Goal: Transaction & Acquisition: Register for event/course

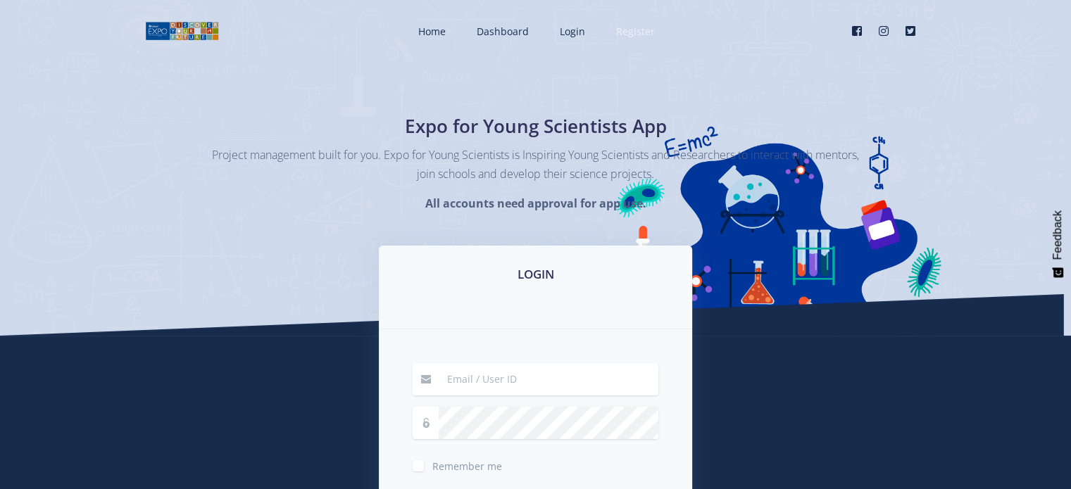
click at [630, 30] on span "Register" at bounding box center [635, 31] width 39 height 13
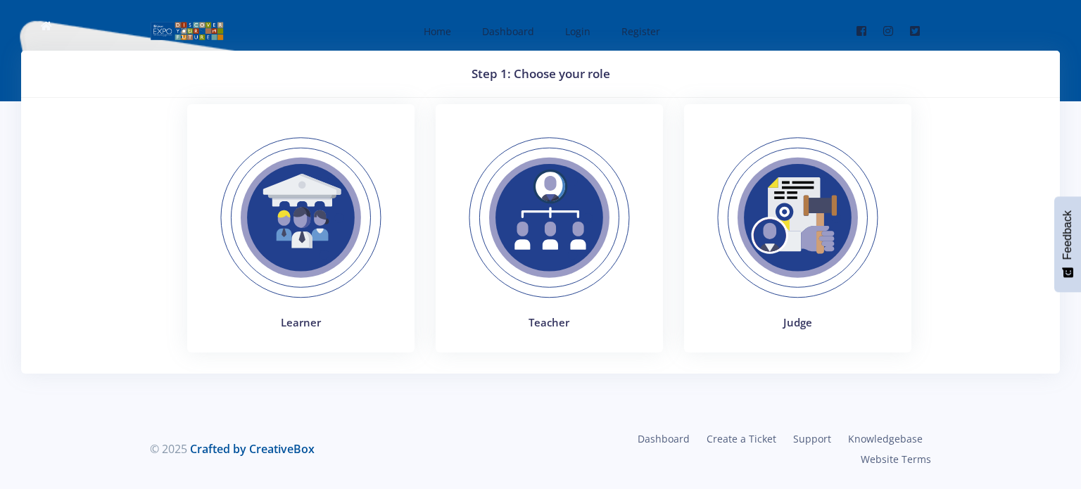
click at [308, 215] on img at bounding box center [301, 218] width 194 height 194
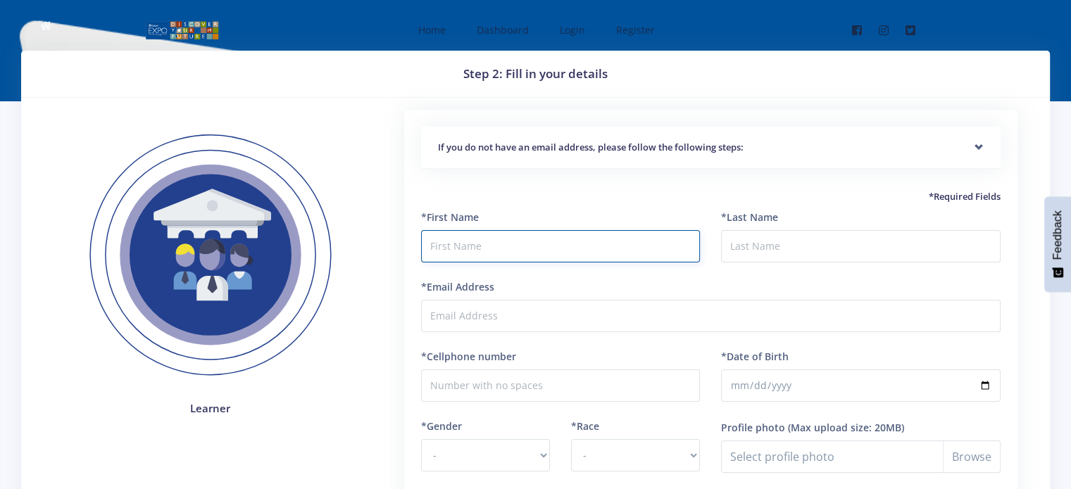
click at [448, 244] on input "text" at bounding box center [560, 246] width 279 height 32
type input "Andriette"
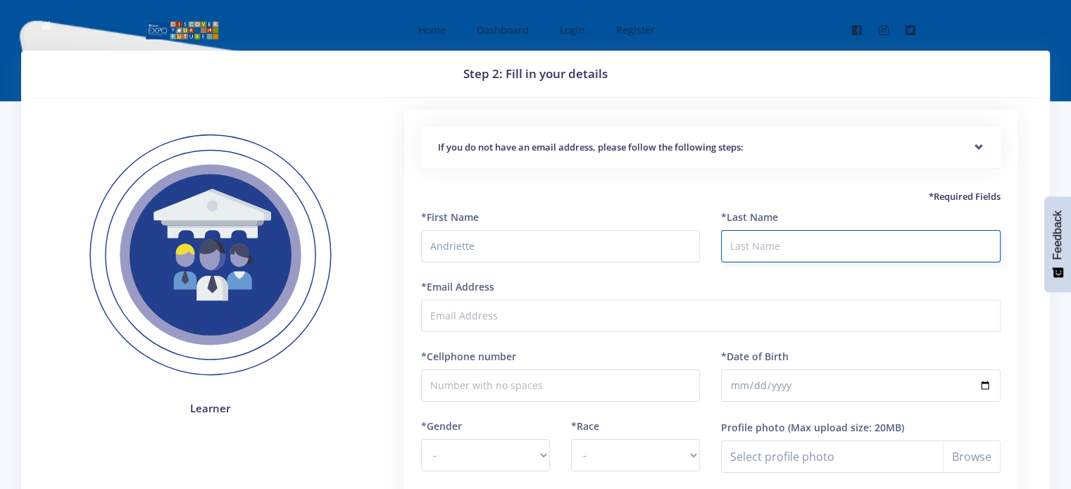
click at [752, 247] on input "*Last Name" at bounding box center [860, 246] width 279 height 32
type input "Beukes"
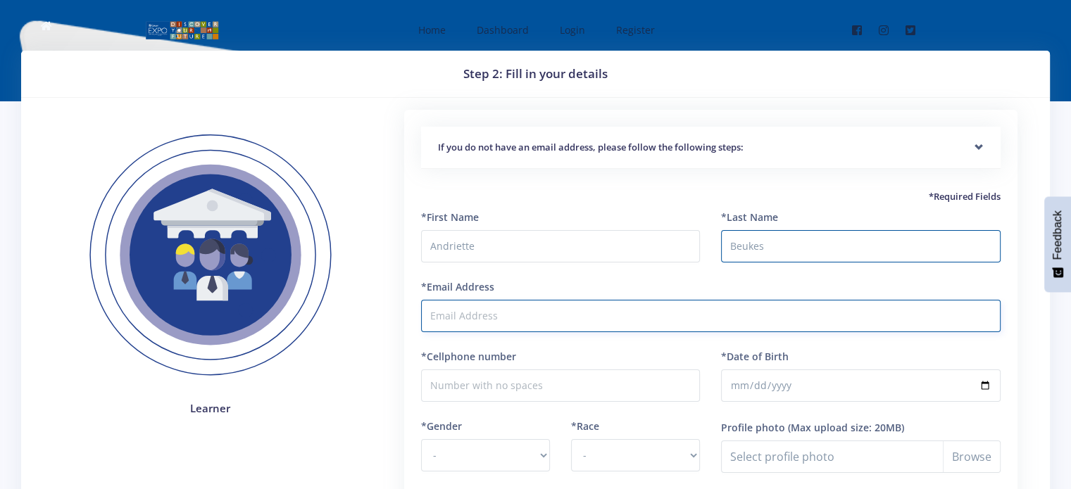
click at [476, 309] on input "*Email Address" at bounding box center [710, 316] width 579 height 32
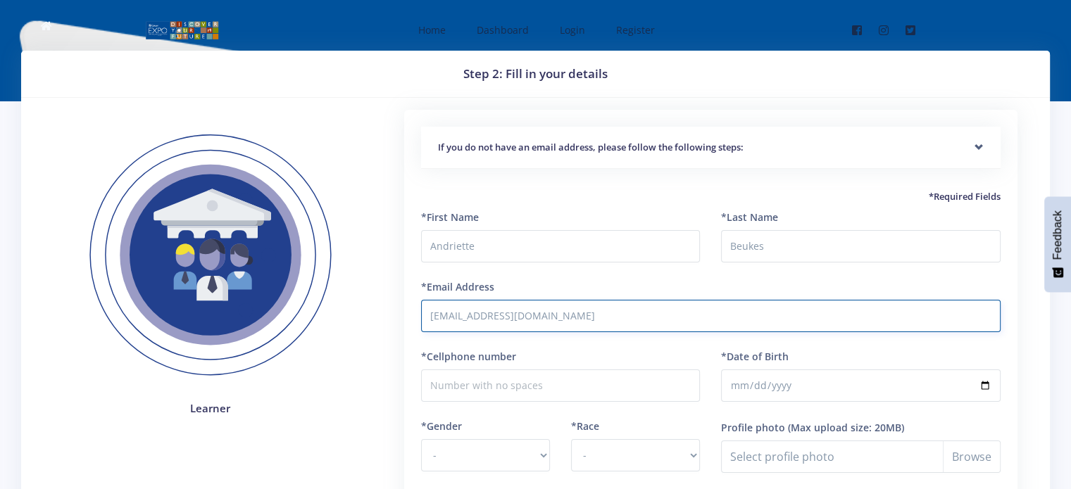
type input "[EMAIL_ADDRESS][DOMAIN_NAME]"
click at [486, 389] on input "*Cellphone number" at bounding box center [560, 386] width 279 height 32
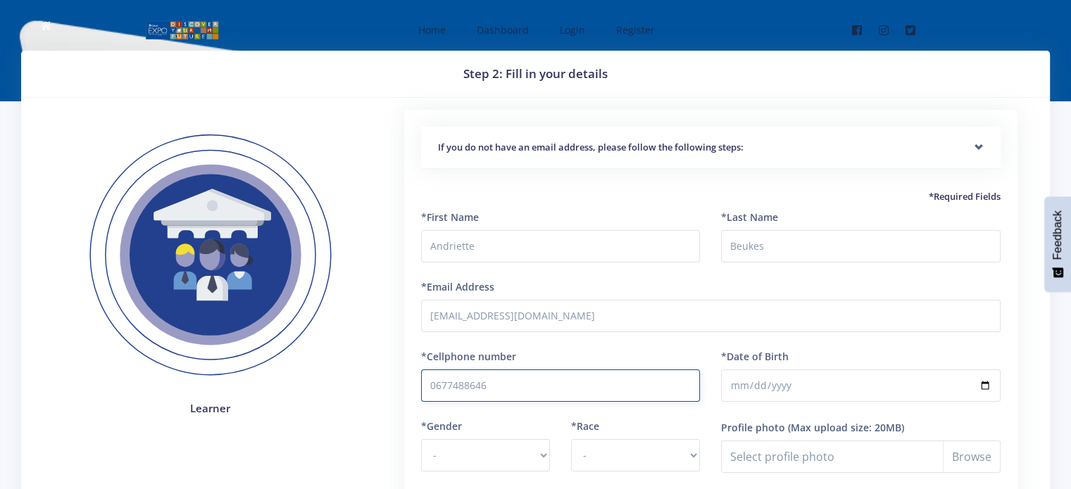
type input "0677488646"
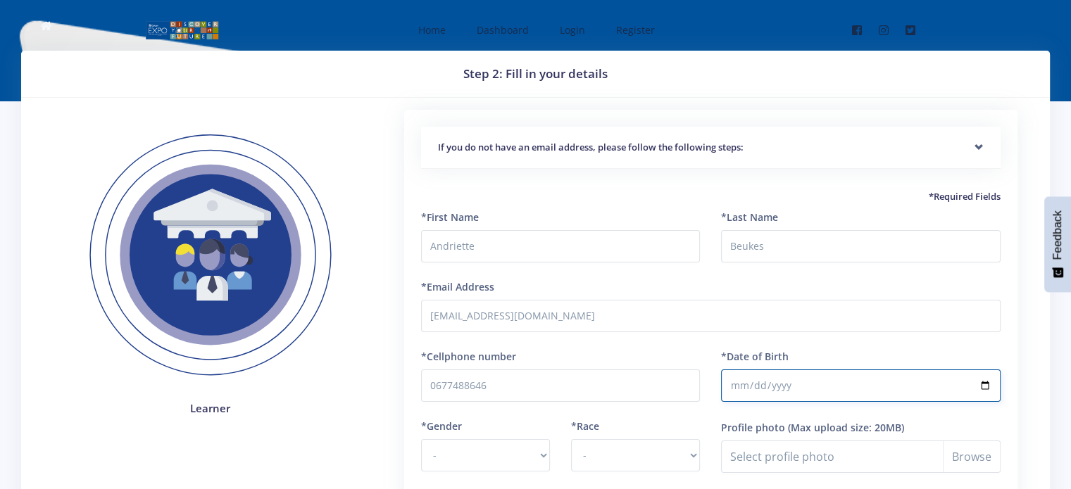
click at [794, 384] on input "*Date of Birth" at bounding box center [860, 386] width 279 height 32
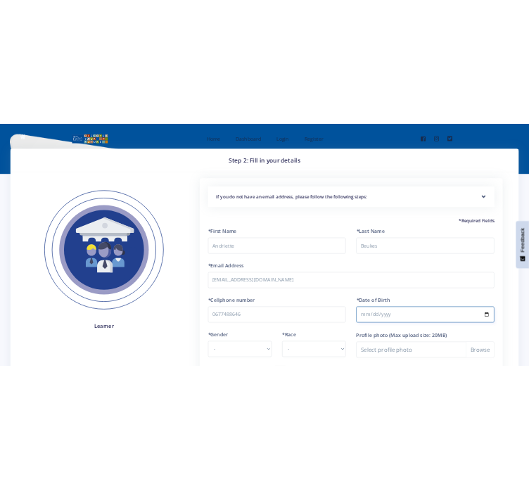
scroll to position [141, 0]
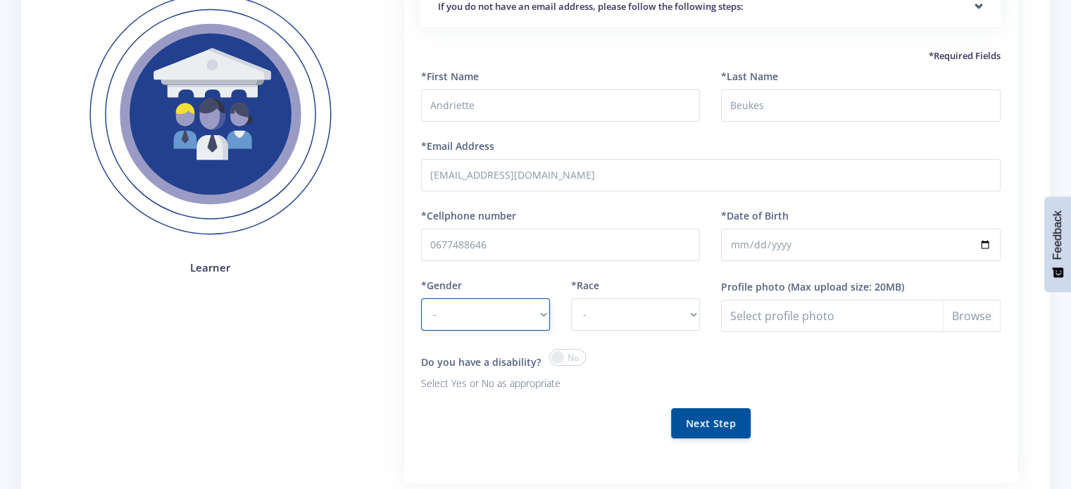
click at [543, 317] on select "- Male Female" at bounding box center [485, 314] width 129 height 32
select select "F"
click at [421, 298] on select "- Male Female" at bounding box center [485, 314] width 129 height 32
click at [694, 315] on select "- African Asian Coloured Indian White Other" at bounding box center [635, 314] width 129 height 32
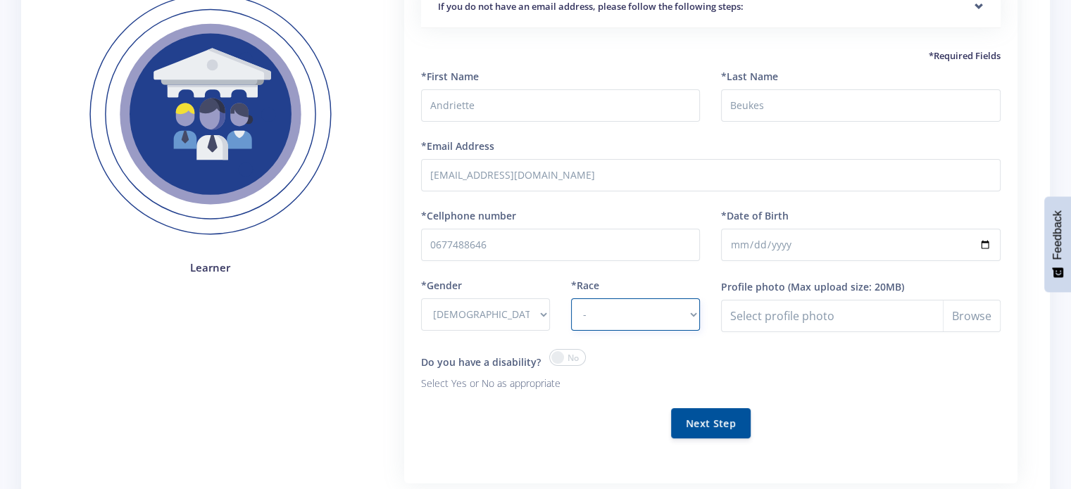
select select "Coloured"
click at [571, 298] on select "- African Asian Coloured Indian White Other" at bounding box center [635, 314] width 129 height 32
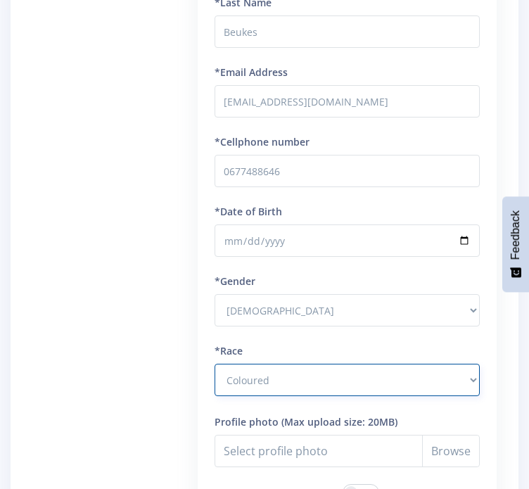
scroll to position [211, 0]
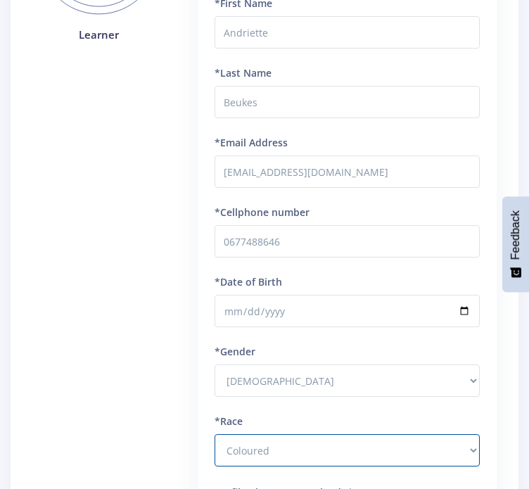
click at [306, 314] on div at bounding box center [264, 244] width 529 height 489
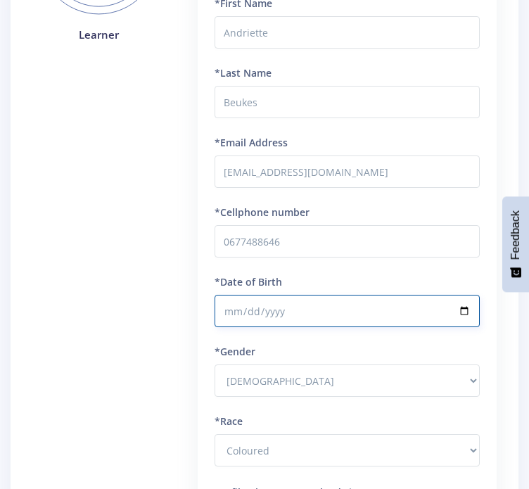
click at [276, 310] on input "*Date of Birth" at bounding box center [347, 311] width 265 height 32
type input "2011-07-11"
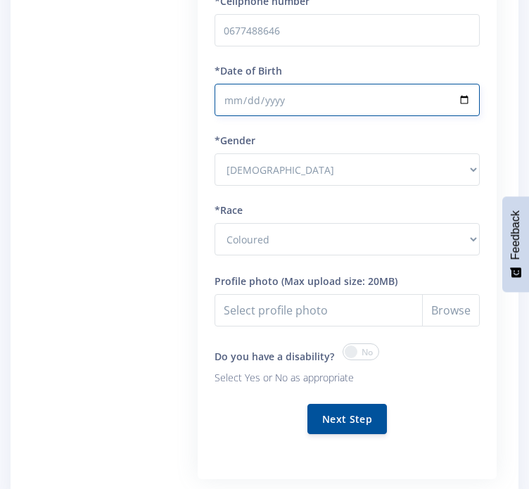
scroll to position [493, 0]
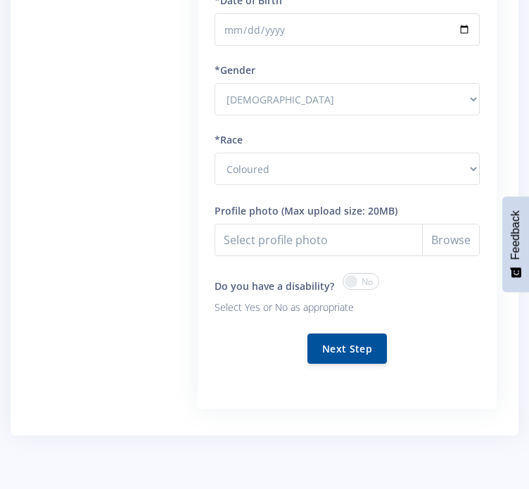
click at [358, 280] on span at bounding box center [361, 281] width 37 height 17
click at [0, 0] on input "checkbox" at bounding box center [0, 0] width 0 height 0
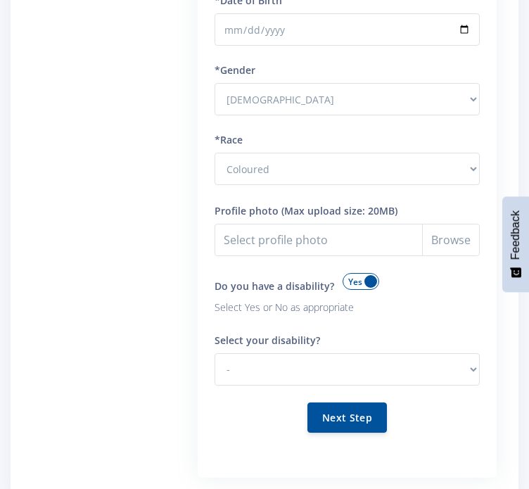
click at [356, 283] on span at bounding box center [361, 281] width 37 height 17
click at [0, 0] on input "checkbox" at bounding box center [0, 0] width 0 height 0
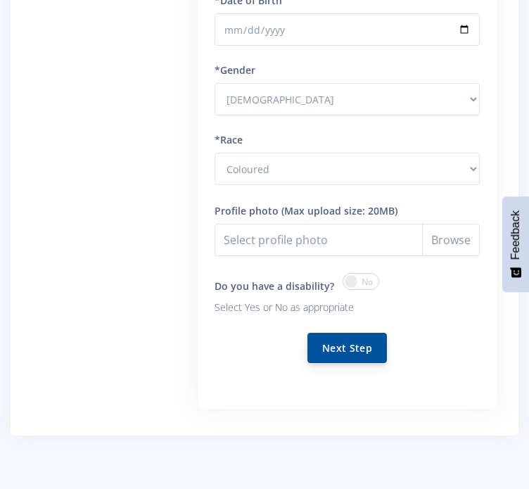
click at [352, 345] on button "Next Step" at bounding box center [348, 348] width 80 height 30
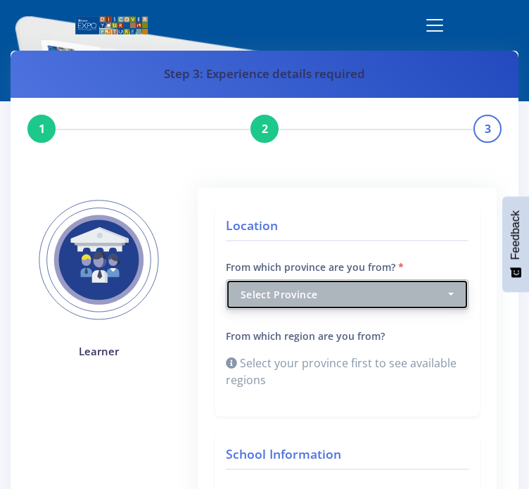
click at [450, 294] on button "Select Province" at bounding box center [347, 294] width 243 height 30
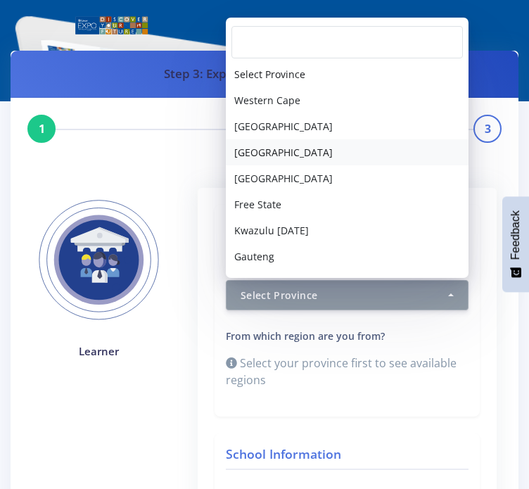
click at [282, 151] on span "Northern Cape" at bounding box center [283, 152] width 99 height 15
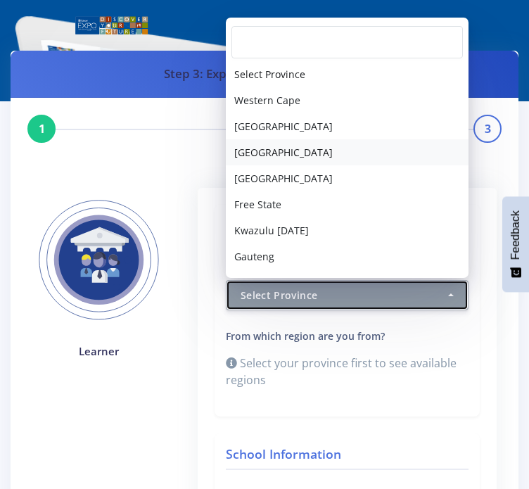
select select "3"
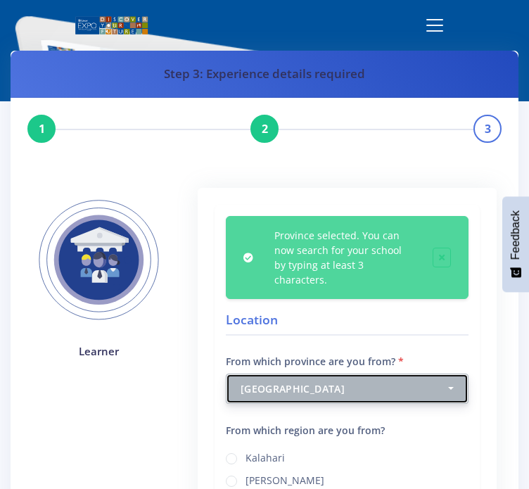
scroll to position [141, 0]
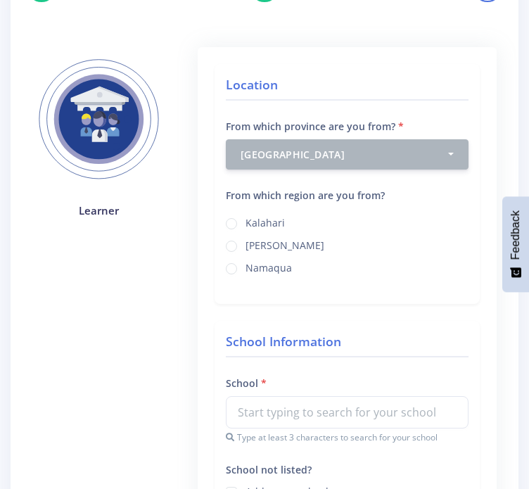
click at [265, 221] on label "Kalahari" at bounding box center [265, 220] width 39 height 11
click at [255, 221] on input "Kalahari" at bounding box center [250, 218] width 9 height 9
radio input "true"
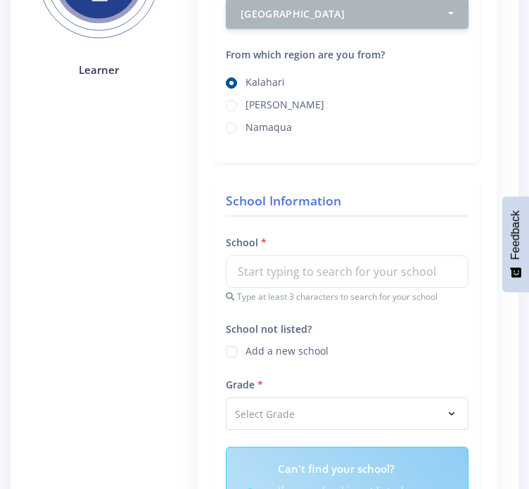
click at [299, 250] on div "School Type at least 3 characters to search for your school" at bounding box center [347, 269] width 243 height 70
click at [282, 272] on input "text" at bounding box center [347, 272] width 243 height 32
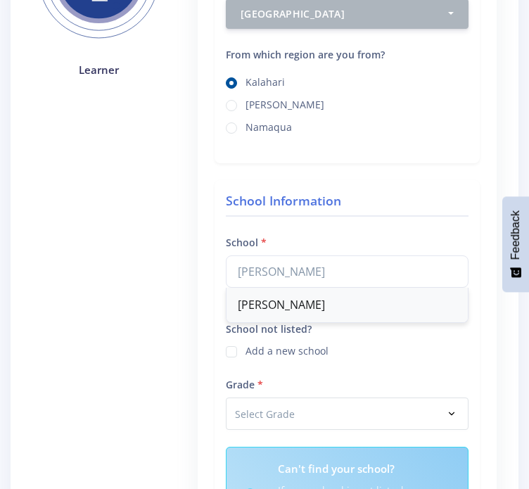
click at [284, 303] on div "Curro Kathu" at bounding box center [347, 305] width 241 height 34
type input "Curro Kathu"
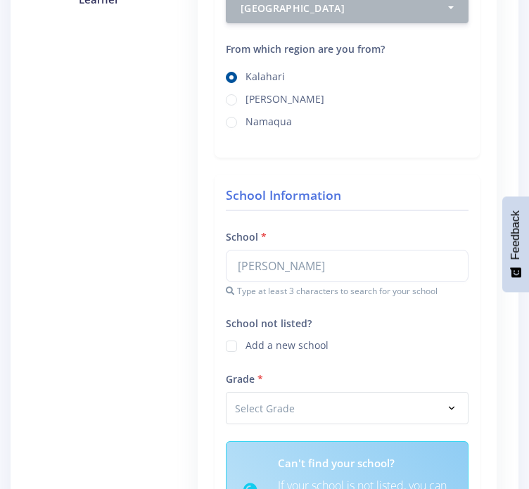
scroll to position [422, 0]
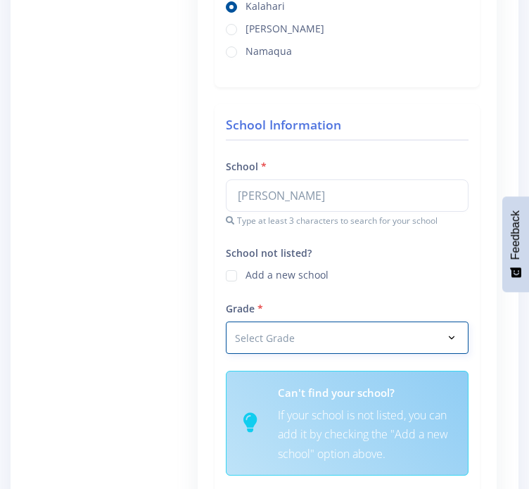
click at [449, 325] on select "Select Grade Grade 4 Grade 5 Grade 6 Grade 7" at bounding box center [347, 338] width 243 height 32
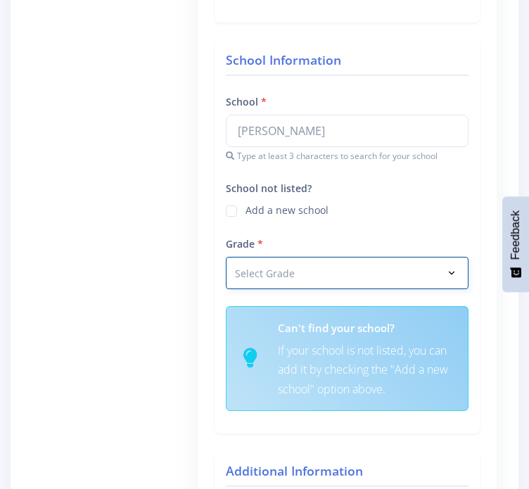
select select "Grade 8"
click at [226, 257] on select "Select Grade Grade 4 Grade 5 Grade 6 Grade 7" at bounding box center [347, 273] width 243 height 32
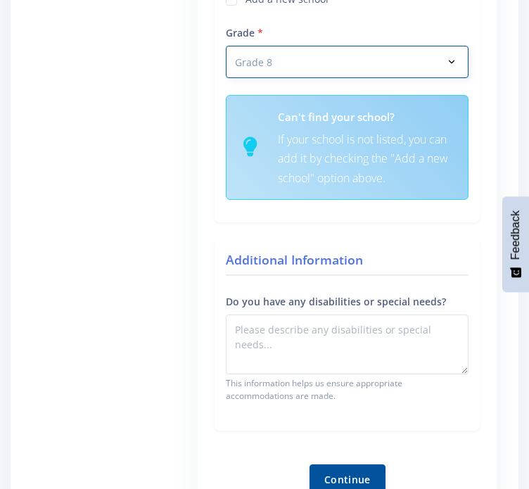
scroll to position [704, 0]
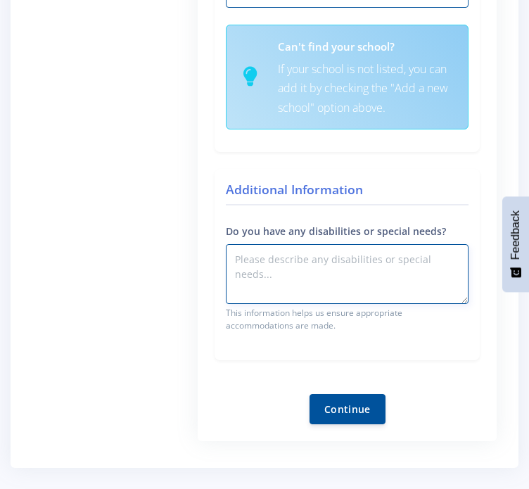
click at [298, 261] on textarea "Do you have any disabilities or special needs?" at bounding box center [347, 274] width 243 height 60
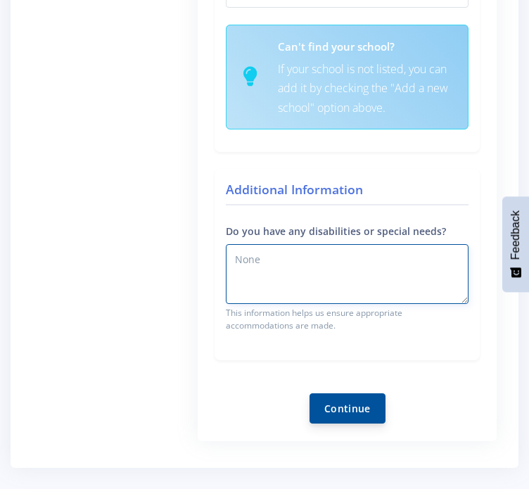
type textarea "None"
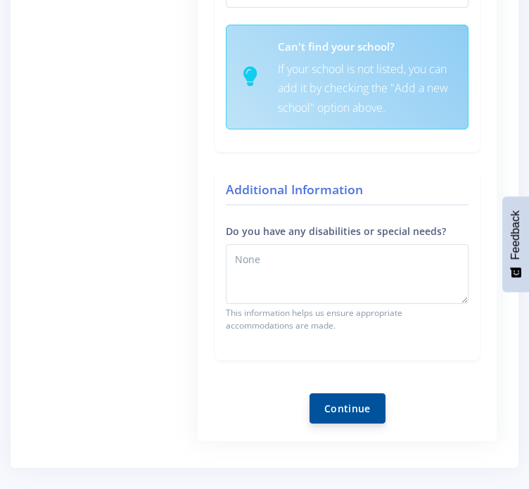
click at [336, 405] on button "Continue" at bounding box center [348, 408] width 76 height 30
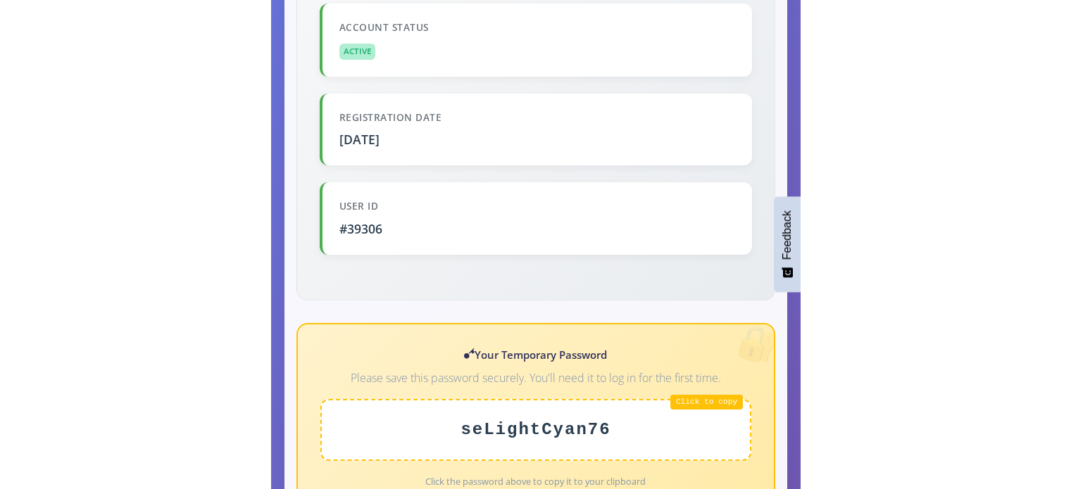
scroll to position [563, 0]
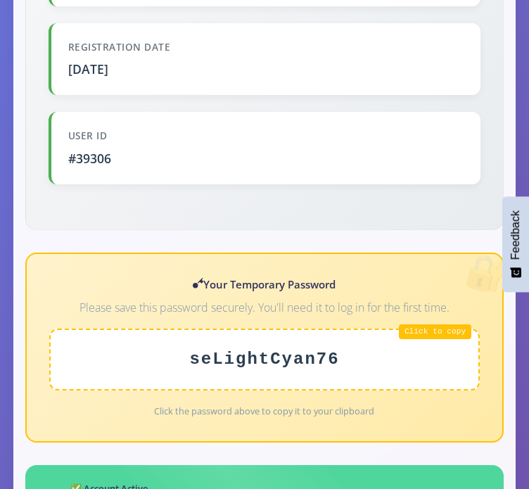
click at [436, 330] on div "seLightCyan76" at bounding box center [264, 360] width 431 height 62
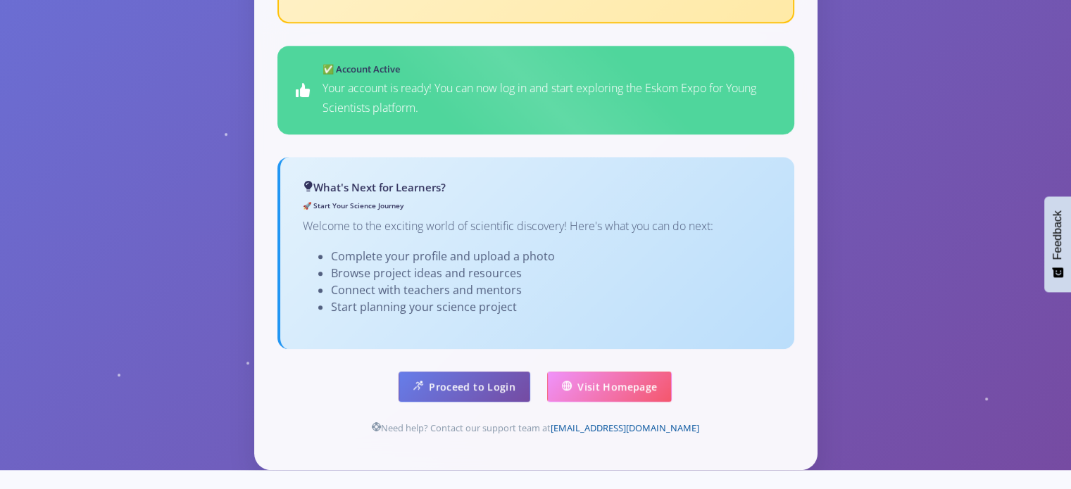
scroll to position [893, 0]
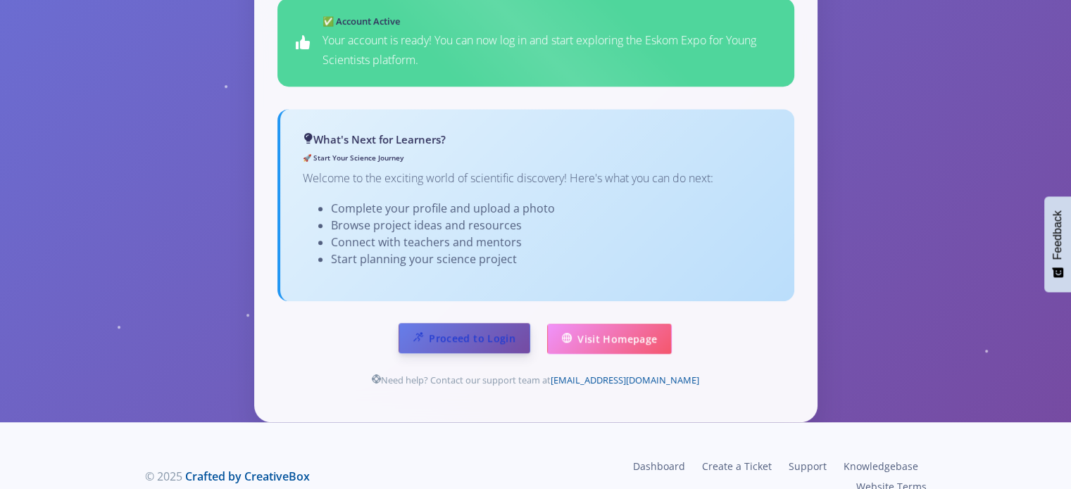
click at [468, 323] on link "Proceed to Login" at bounding box center [464, 338] width 132 height 30
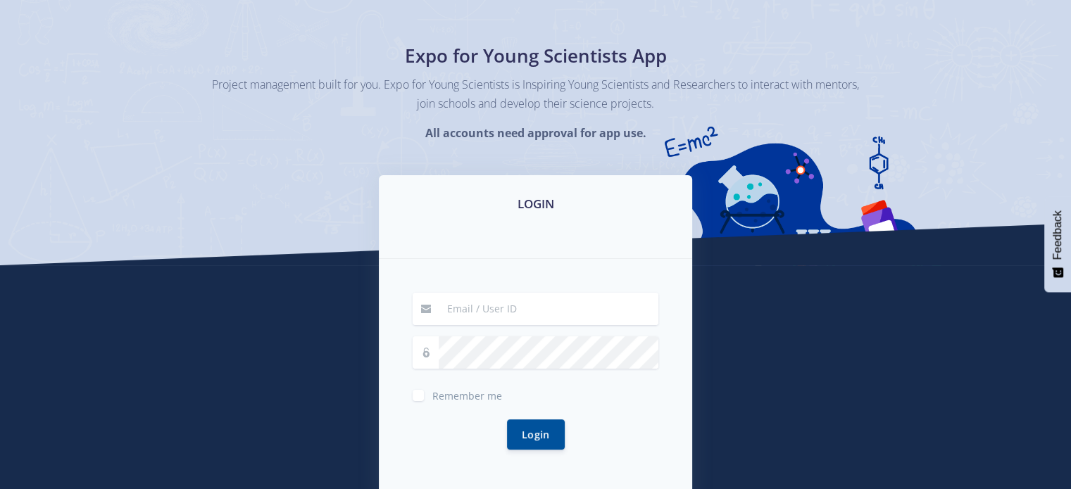
scroll to position [141, 0]
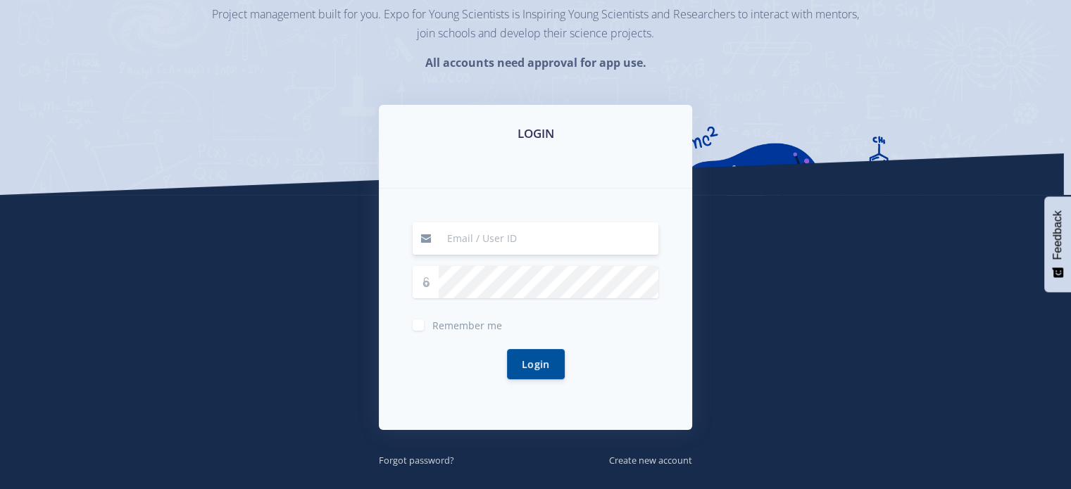
click at [488, 239] on input at bounding box center [549, 238] width 220 height 32
type input "[EMAIL_ADDRESS][DOMAIN_NAME]"
click at [433, 278] on div at bounding box center [535, 282] width 246 height 32
click at [536, 363] on button "Login" at bounding box center [536, 363] width 58 height 30
